Goal: Task Accomplishment & Management: Manage account settings

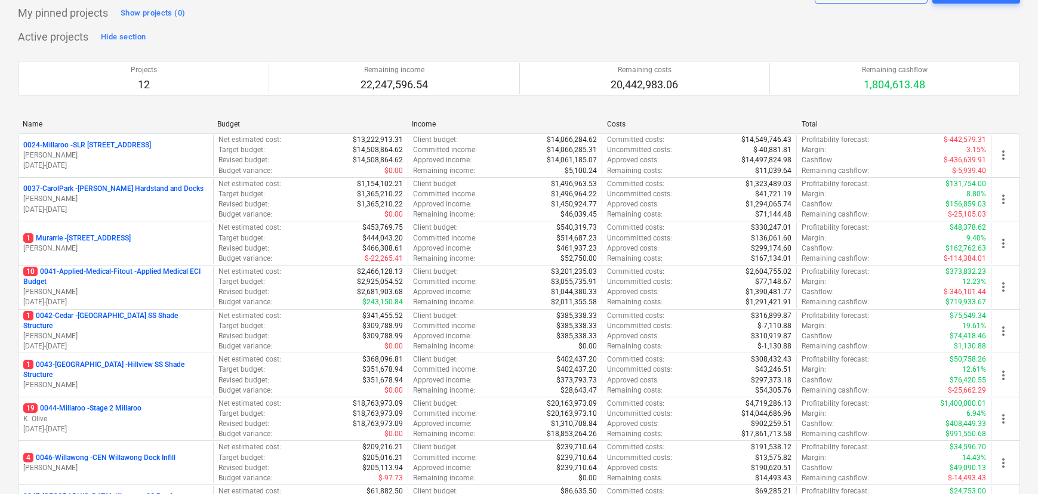
scroll to position [271, 0]
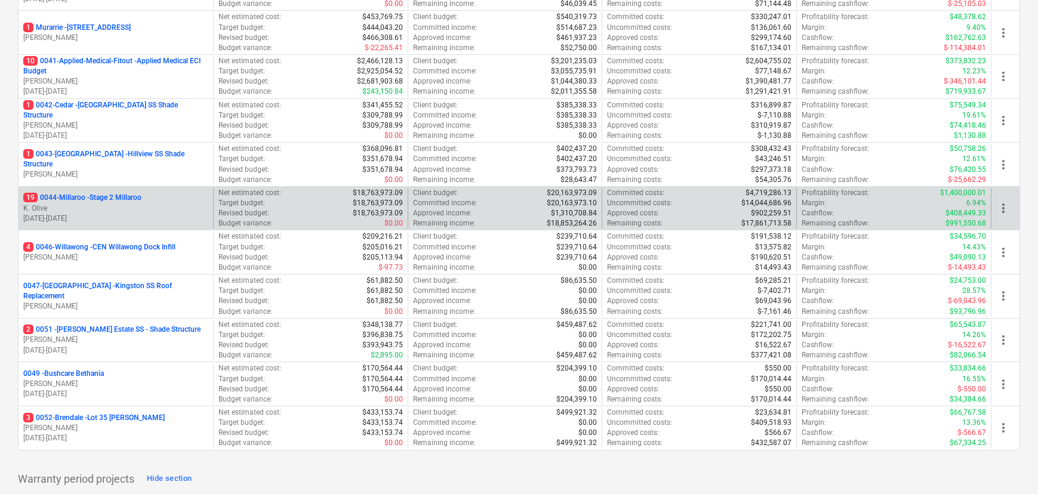
click at [119, 205] on p "K. Olive" at bounding box center [115, 208] width 185 height 10
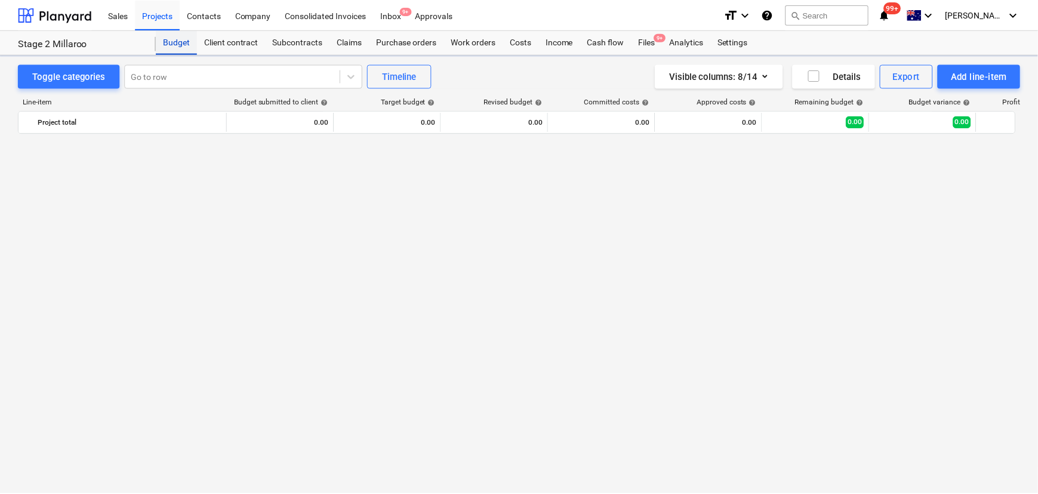
scroll to position [752, 0]
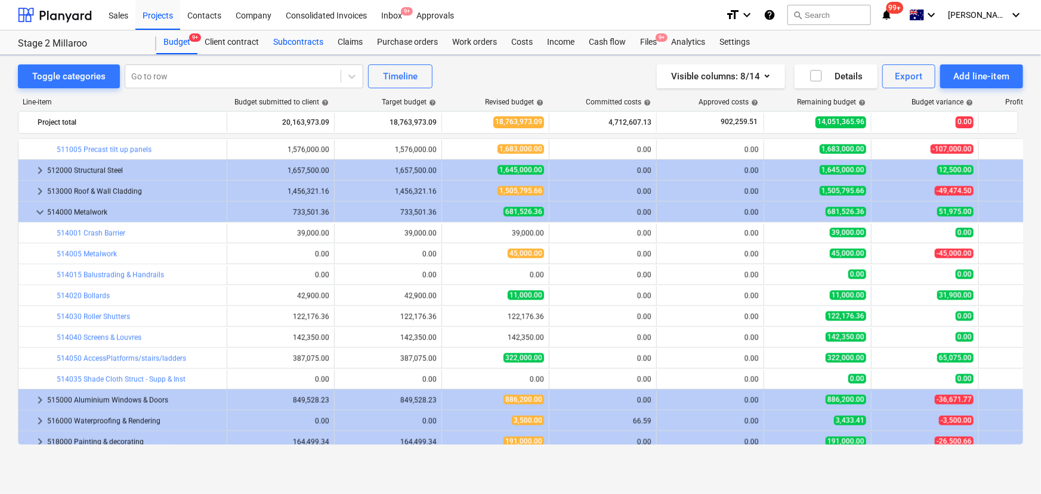
click at [304, 42] on div "Subcontracts" at bounding box center [298, 42] width 64 height 24
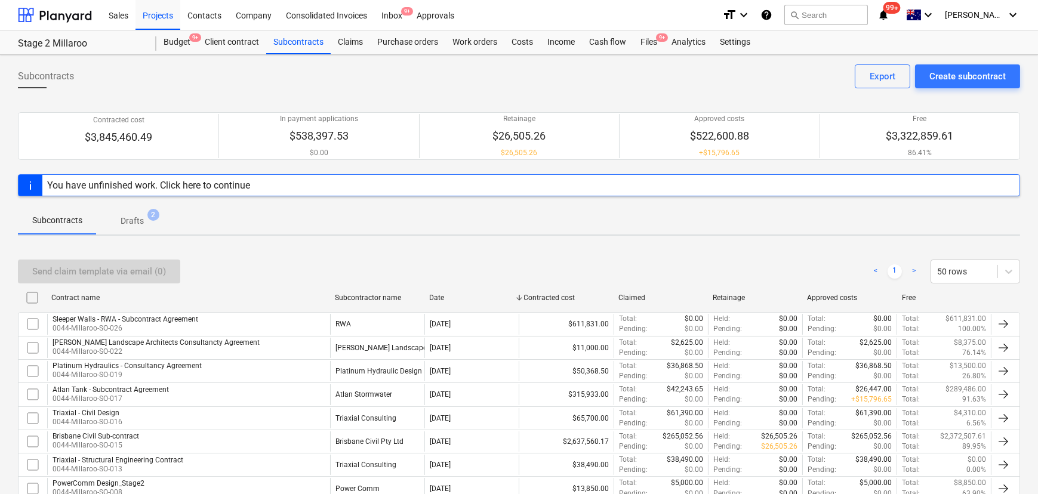
click at [93, 294] on div "Contract name" at bounding box center [188, 298] width 274 height 8
checkbox input "false"
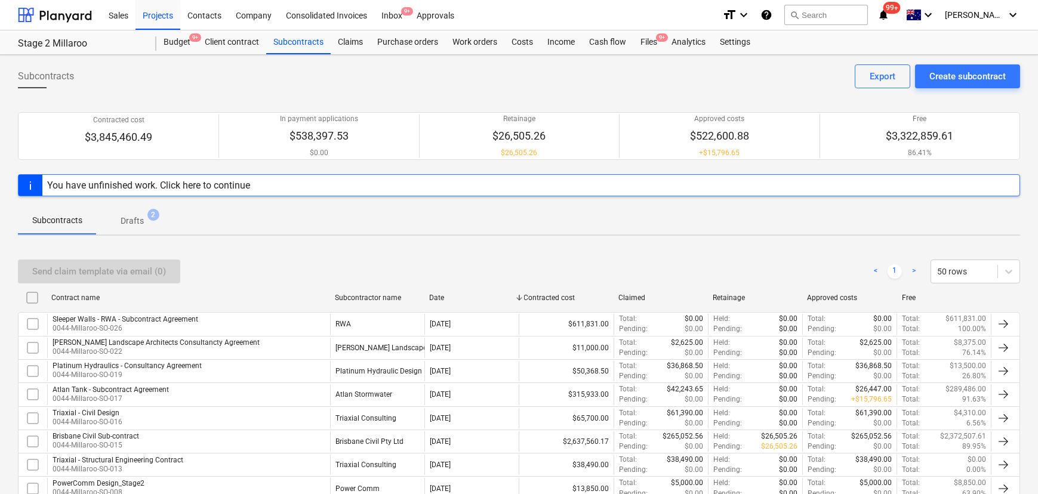
checkbox input "false"
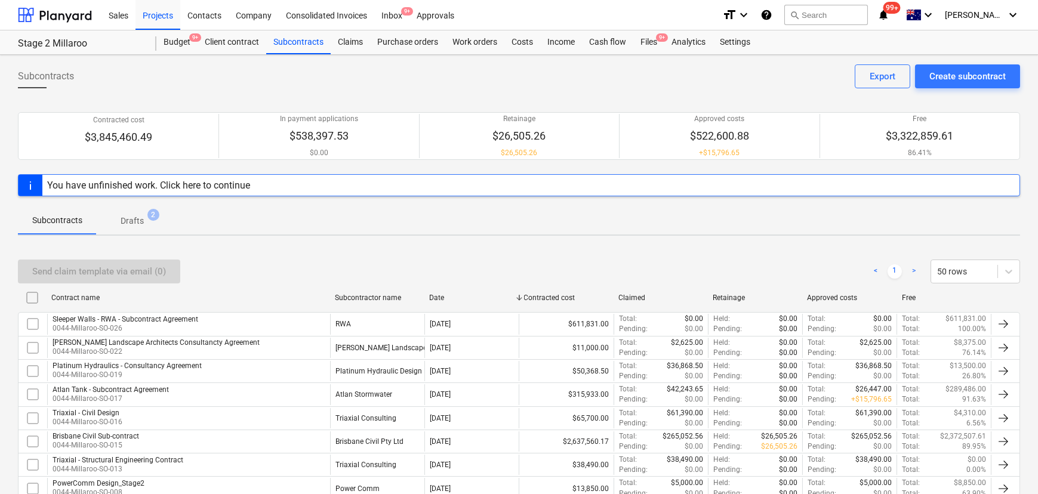
checkbox input "false"
